Goal: Find contact information: Find contact information

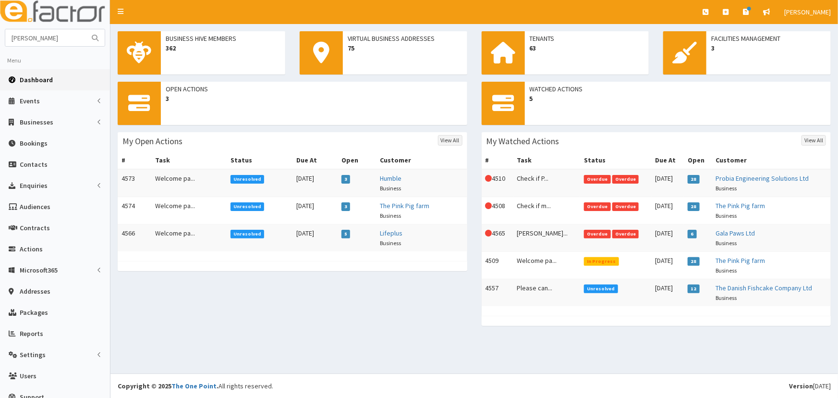
type input "[PERSON_NAME]"
click at [85, 29] on button "submit" at bounding box center [94, 37] width 19 height 17
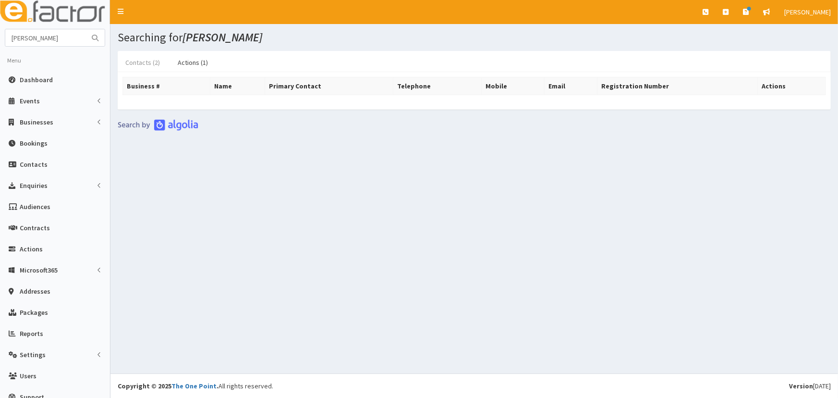
click at [156, 65] on link "Contacts (2)" at bounding box center [143, 62] width 50 height 20
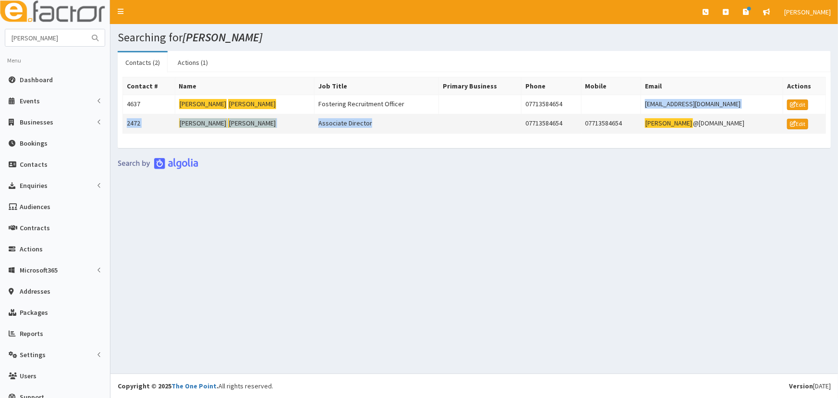
drag, startPoint x: 525, startPoint y: 101, endPoint x: 429, endPoint y: 115, distance: 97.0
click at [429, 115] on tbody "Contact # Name Job Title Primary Business Phone Mobile Email Actions 4637 Emily…" at bounding box center [474, 105] width 703 height 56
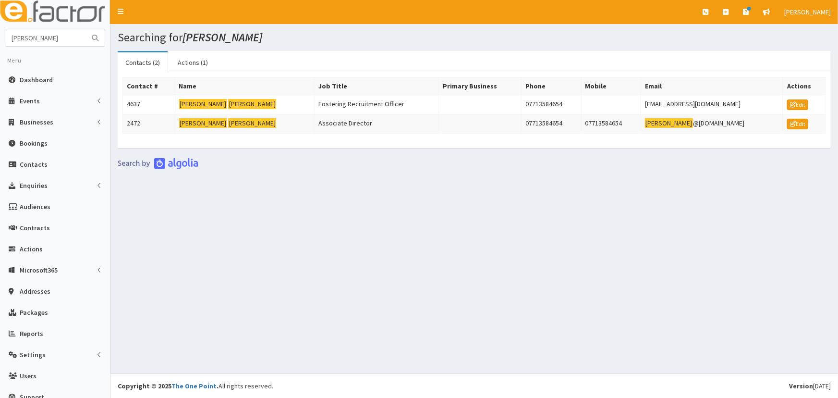
click at [441, 173] on section "Contacts (2) Actions (1) Business # Name Primary Contact Telephone Mobile Email…" at bounding box center [474, 110] width 728 height 132
drag, startPoint x: 275, startPoint y: 385, endPoint x: 116, endPoint y: 389, distance: 158.5
click at [116, 389] on footer "Version 1.3.13 Copyright © 2025 The One Point . All rights reserved." at bounding box center [474, 385] width 728 height 24
drag, startPoint x: 353, startPoint y: 355, endPoint x: 346, endPoint y: 354, distance: 6.9
click at [350, 354] on div "Searching for emily goodwin Contacts (2) Actions (1) Business # Name Primary Co…" at bounding box center [474, 198] width 728 height 349
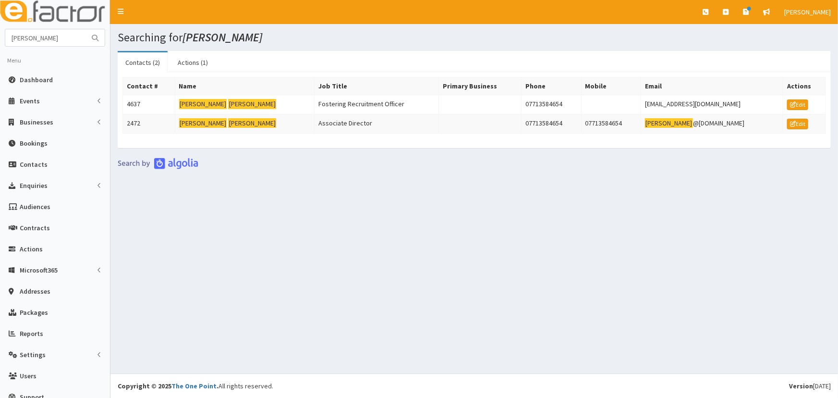
drag, startPoint x: 267, startPoint y: 384, endPoint x: 387, endPoint y: 343, distance: 126.3
click at [125, 351] on div "E Toggle navigation Quick Create Create Business Create Booking Create Contact" at bounding box center [419, 199] width 838 height 398
click at [416, 319] on div "Searching for emily goodwin Contacts (2) Actions (1) Business # Name Primary Co…" at bounding box center [474, 198] width 728 height 349
drag, startPoint x: 60, startPoint y: 30, endPoint x: -40, endPoint y: 30, distance: 100.4
click at [0, 30] on html "E Toggle navigation Quick Create Create Business Create Booking" at bounding box center [419, 199] width 838 height 398
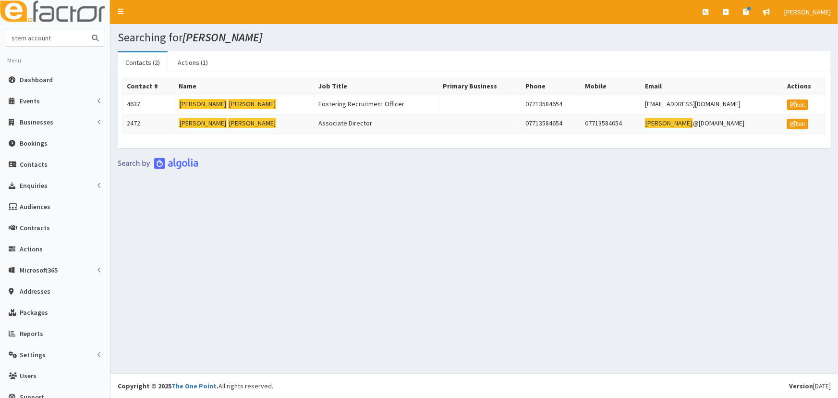
type input "stem account"
click at [85, 29] on button "submit" at bounding box center [94, 37] width 19 height 17
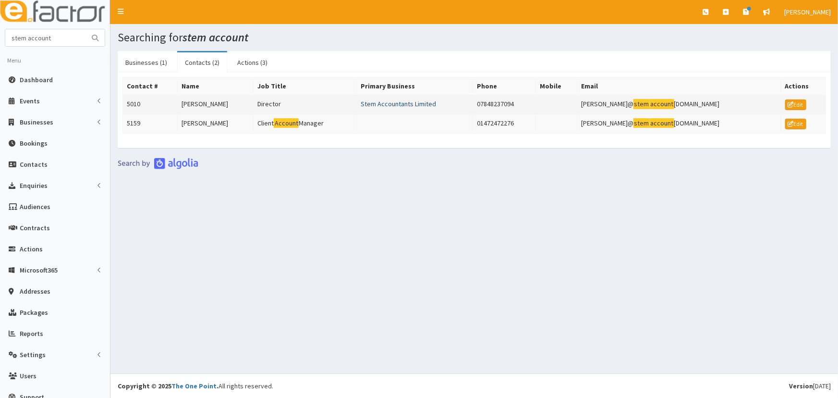
click at [398, 103] on link "Stem Accountants Limited" at bounding box center [398, 103] width 75 height 9
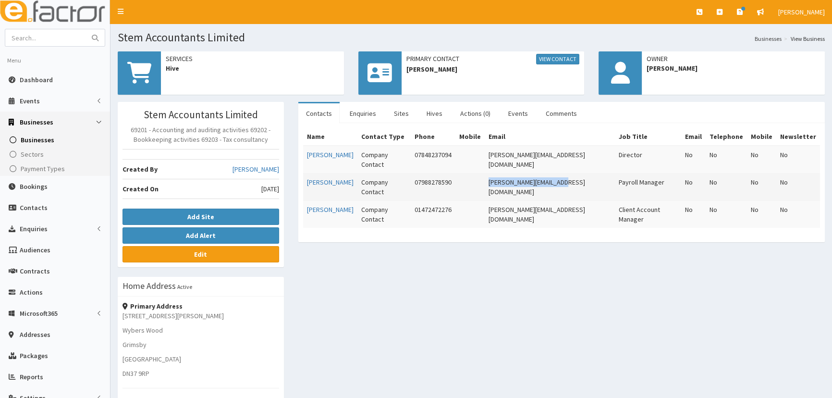
drag, startPoint x: 576, startPoint y: 171, endPoint x: 489, endPoint y: 178, distance: 87.6
click at [489, 178] on tr "[PERSON_NAME] Company Contact 07988278590 [PERSON_NAME][EMAIL_ADDRESS][DOMAIN_N…" at bounding box center [561, 186] width 517 height 27
copy tr "[PERSON_NAME][EMAIL_ADDRESS][DOMAIN_NAME]"
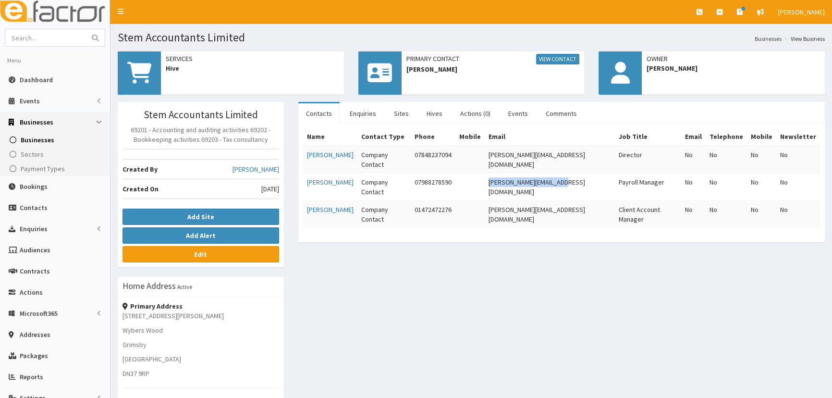
click at [441, 295] on div "Stem Accountants Limited 69201 - Accounting and auditing activities 69202 - Boo…" at bounding box center [470, 322] width 721 height 441
